Goal: Information Seeking & Learning: Learn about a topic

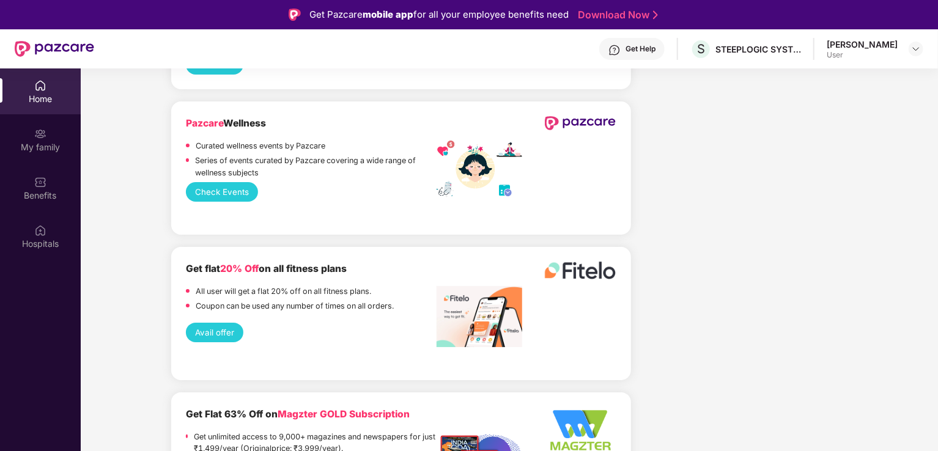
scroll to position [2285, 0]
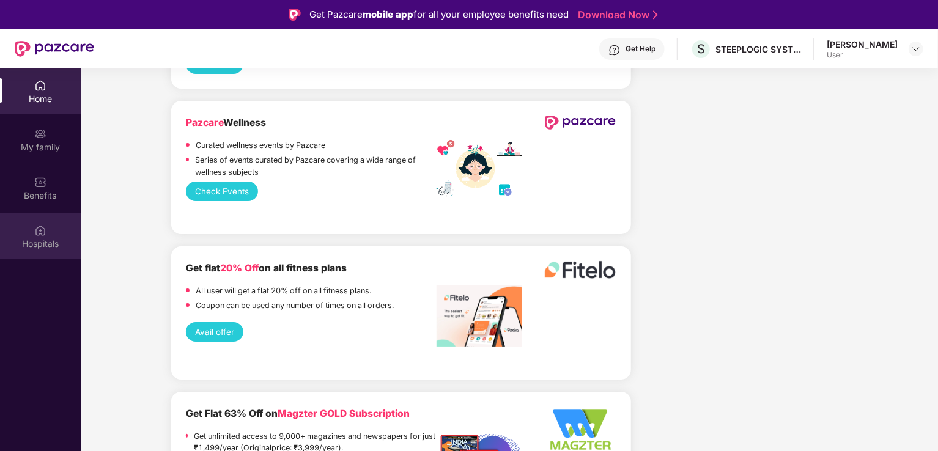
click at [42, 242] on div "Hospitals" at bounding box center [40, 244] width 81 height 12
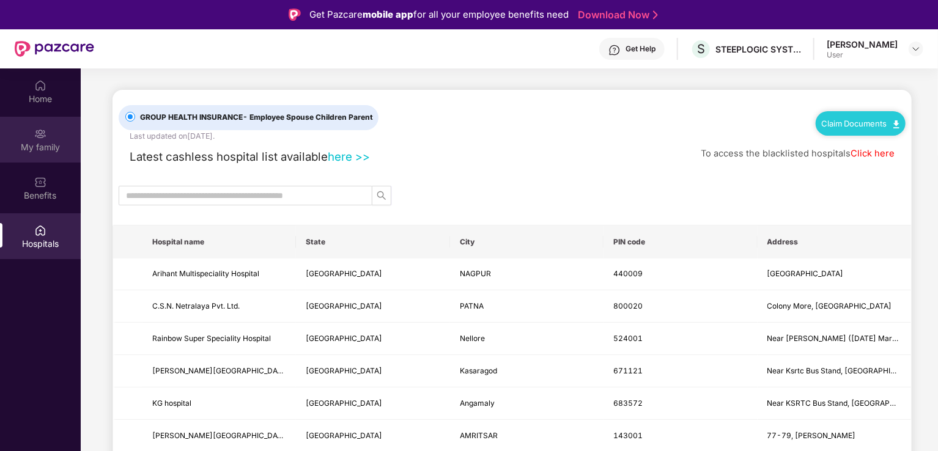
click at [46, 149] on div "My family" at bounding box center [40, 147] width 81 height 12
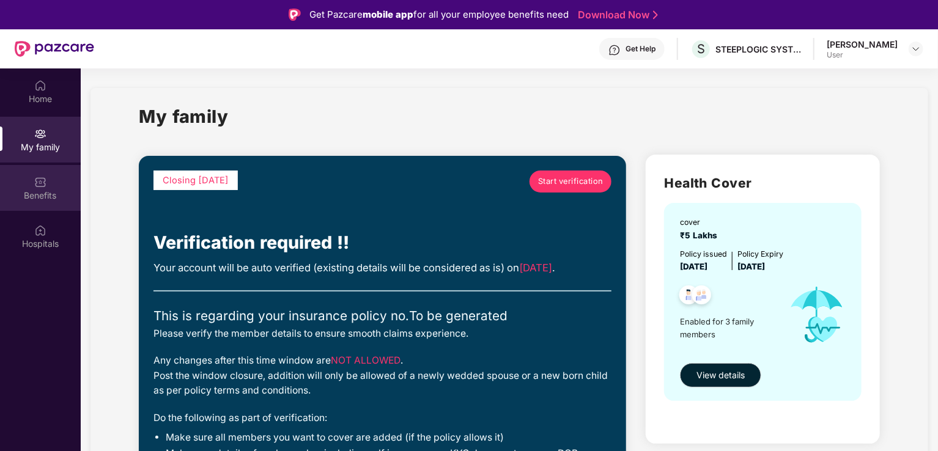
click at [46, 189] on div "Benefits" at bounding box center [40, 195] width 81 height 12
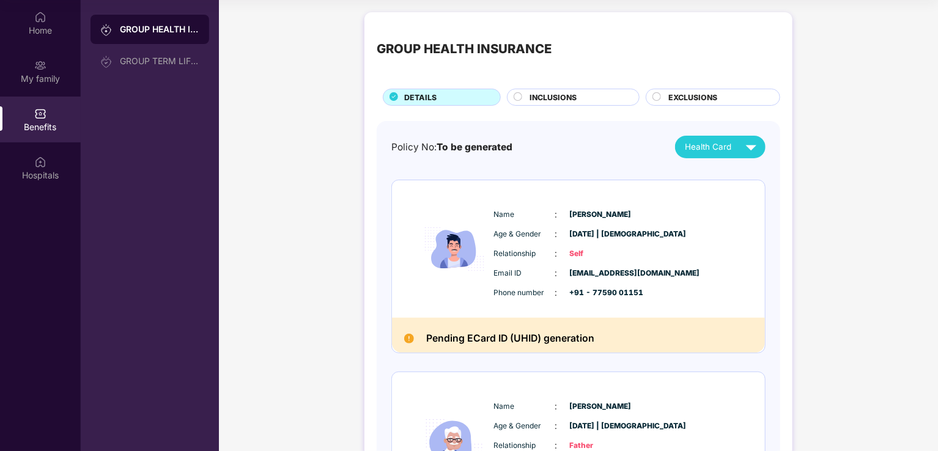
click at [585, 95] on div "INCLUSIONS" at bounding box center [577, 98] width 109 height 13
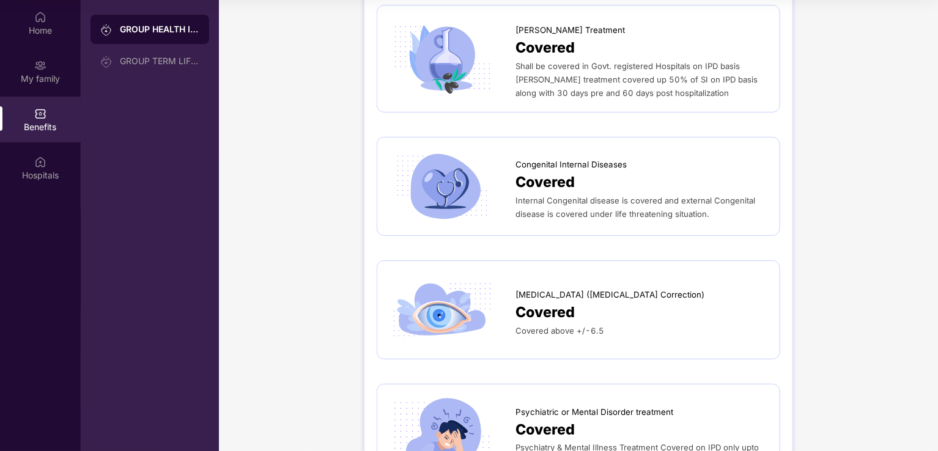
scroll to position [2409, 0]
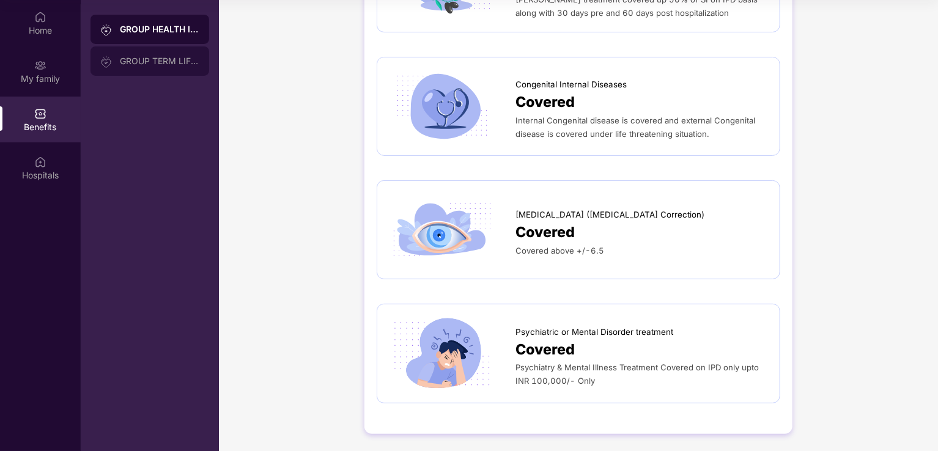
click at [155, 64] on div "GROUP TERM LIFE INSURANCE" at bounding box center [159, 61] width 79 height 10
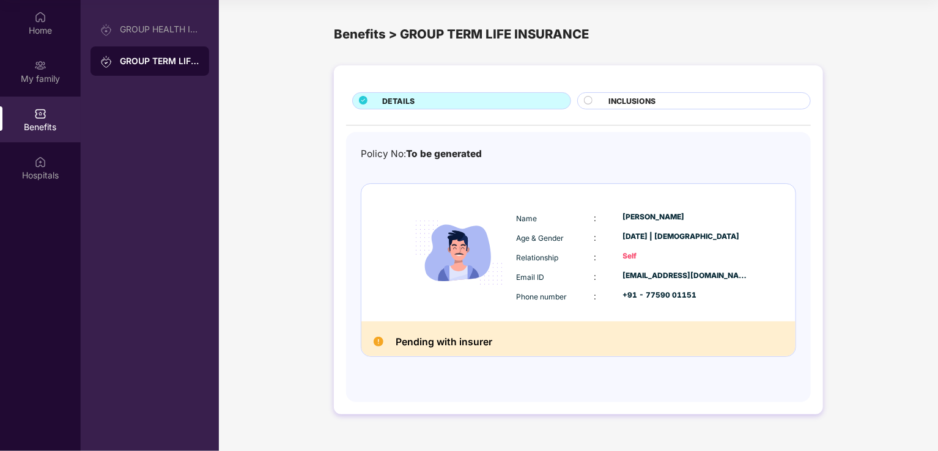
click at [729, 100] on div "INCLUSIONS" at bounding box center [703, 101] width 202 height 13
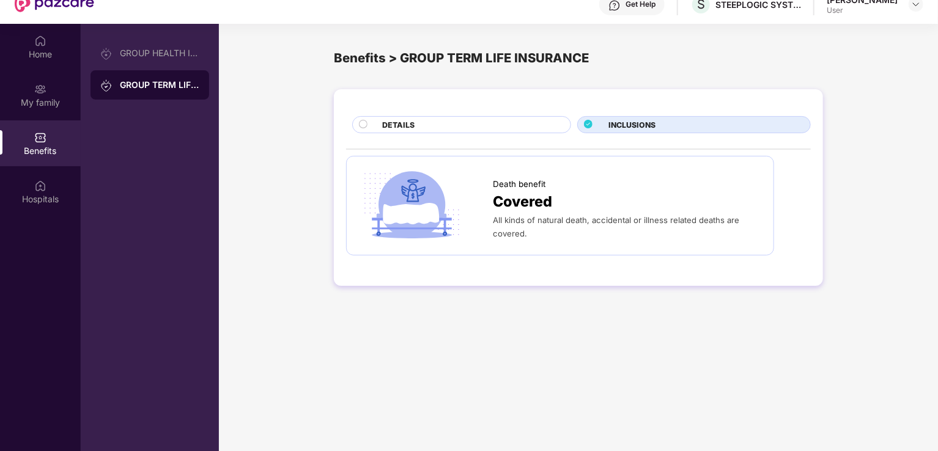
scroll to position [44, 0]
click at [513, 127] on div "DETAILS" at bounding box center [470, 126] width 188 height 13
